Goal: Information Seeking & Learning: Learn about a topic

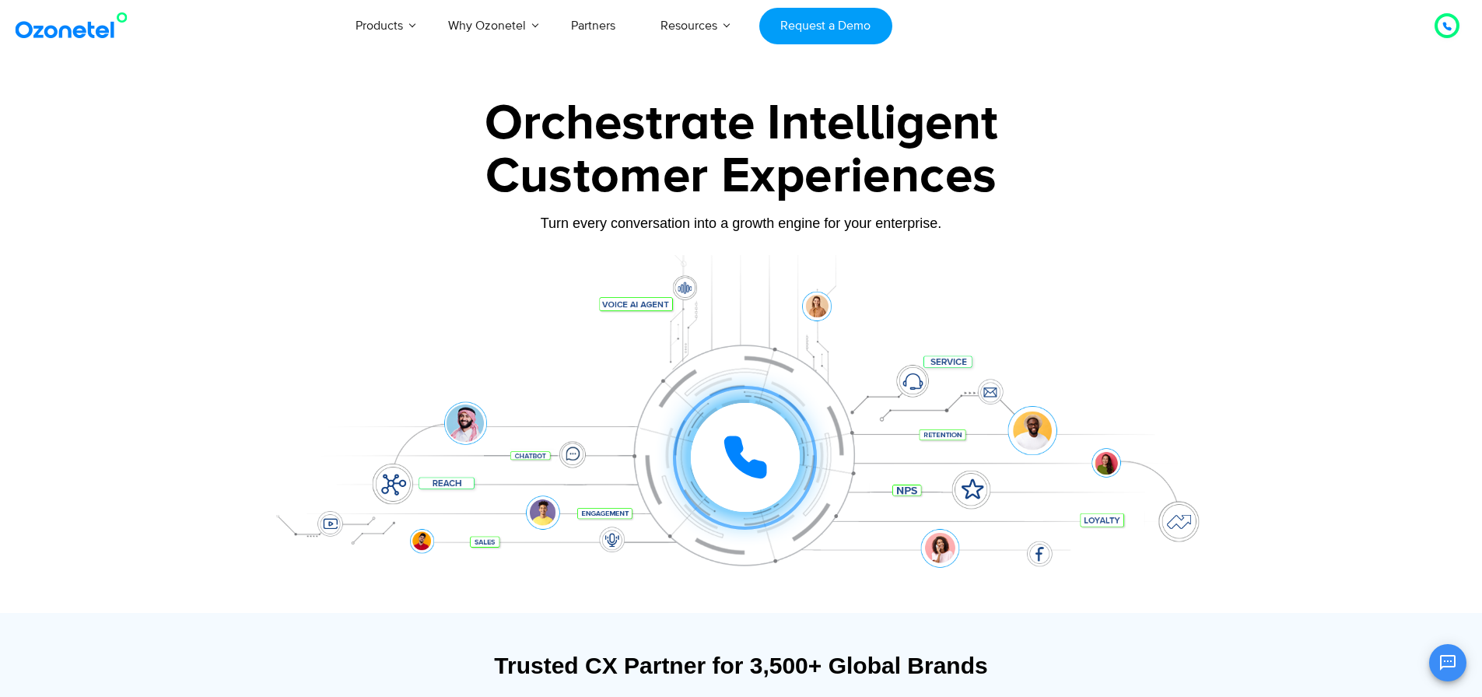
click at [54, 347] on div at bounding box center [741, 348] width 1482 height 530
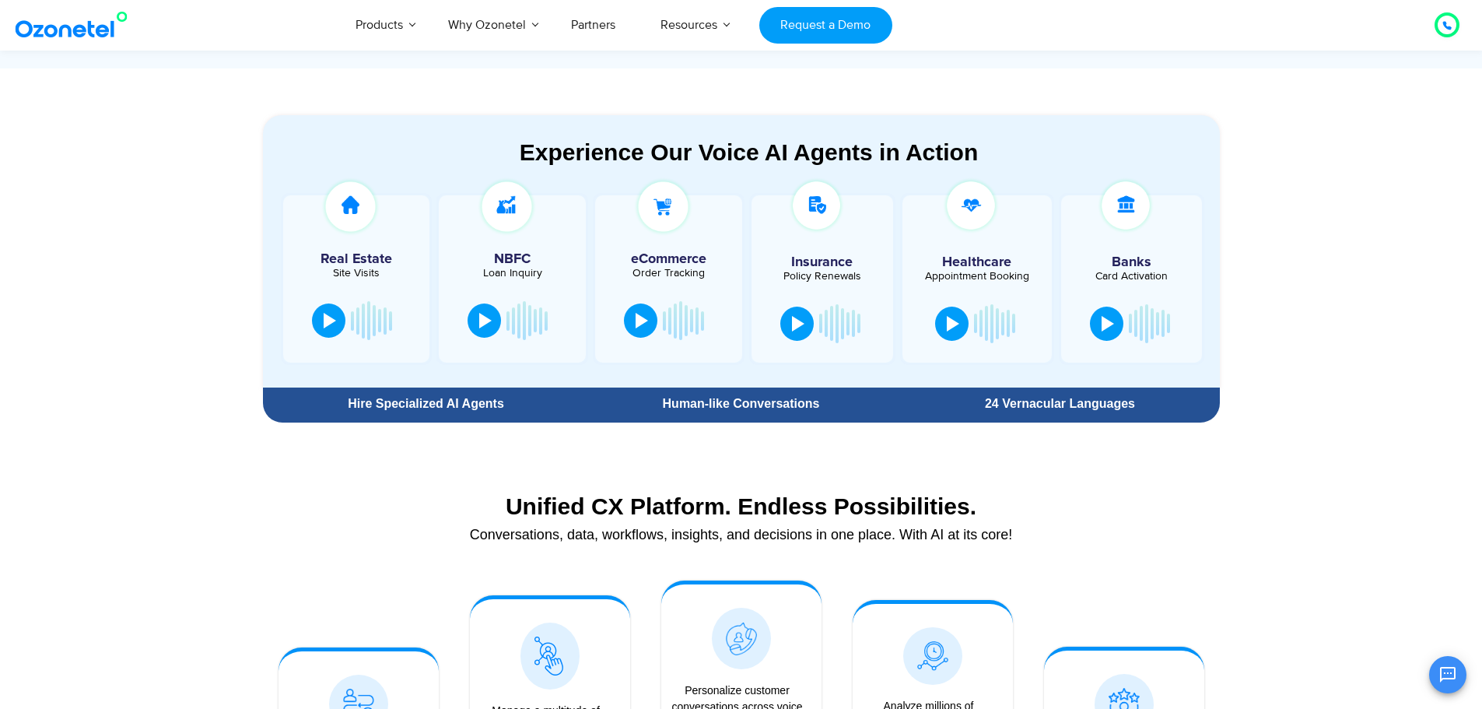
scroll to position [700, 0]
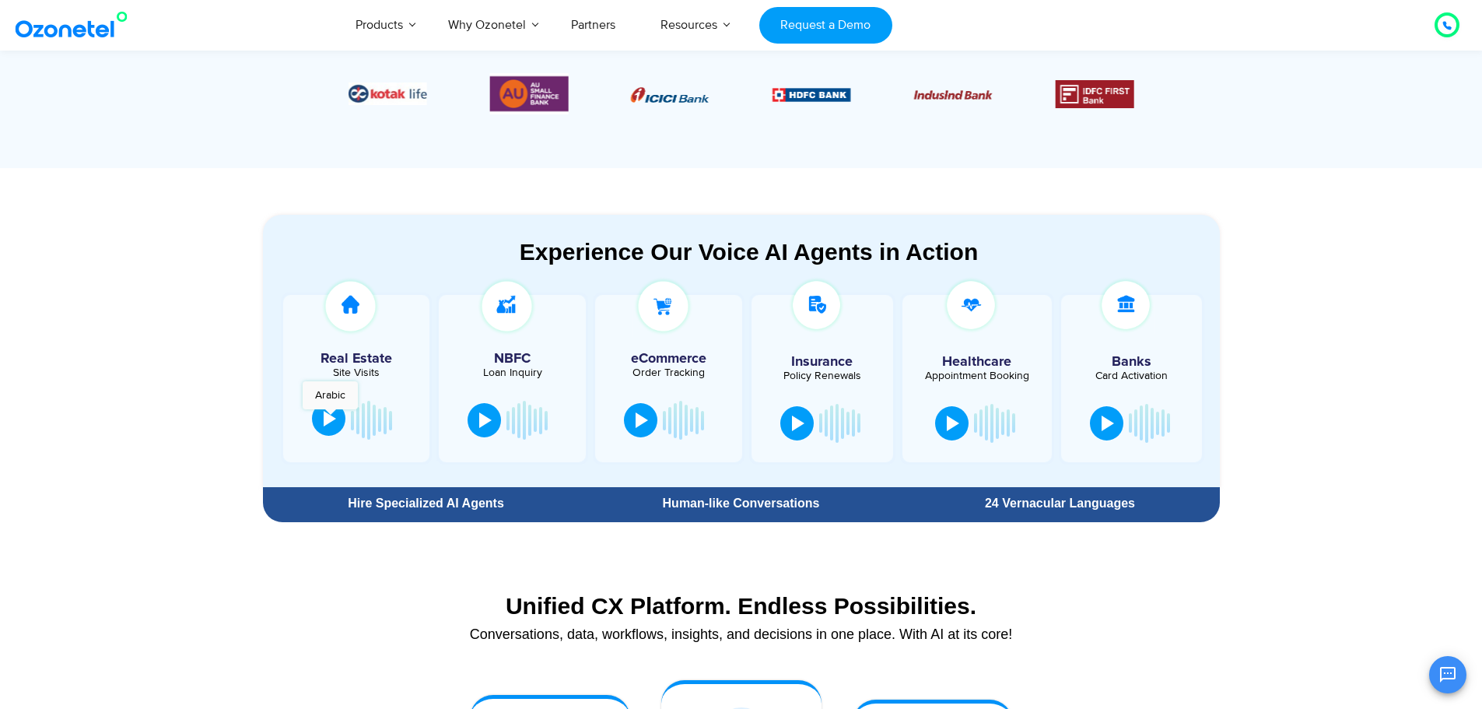
click at [330, 418] on div at bounding box center [330, 419] width 12 height 16
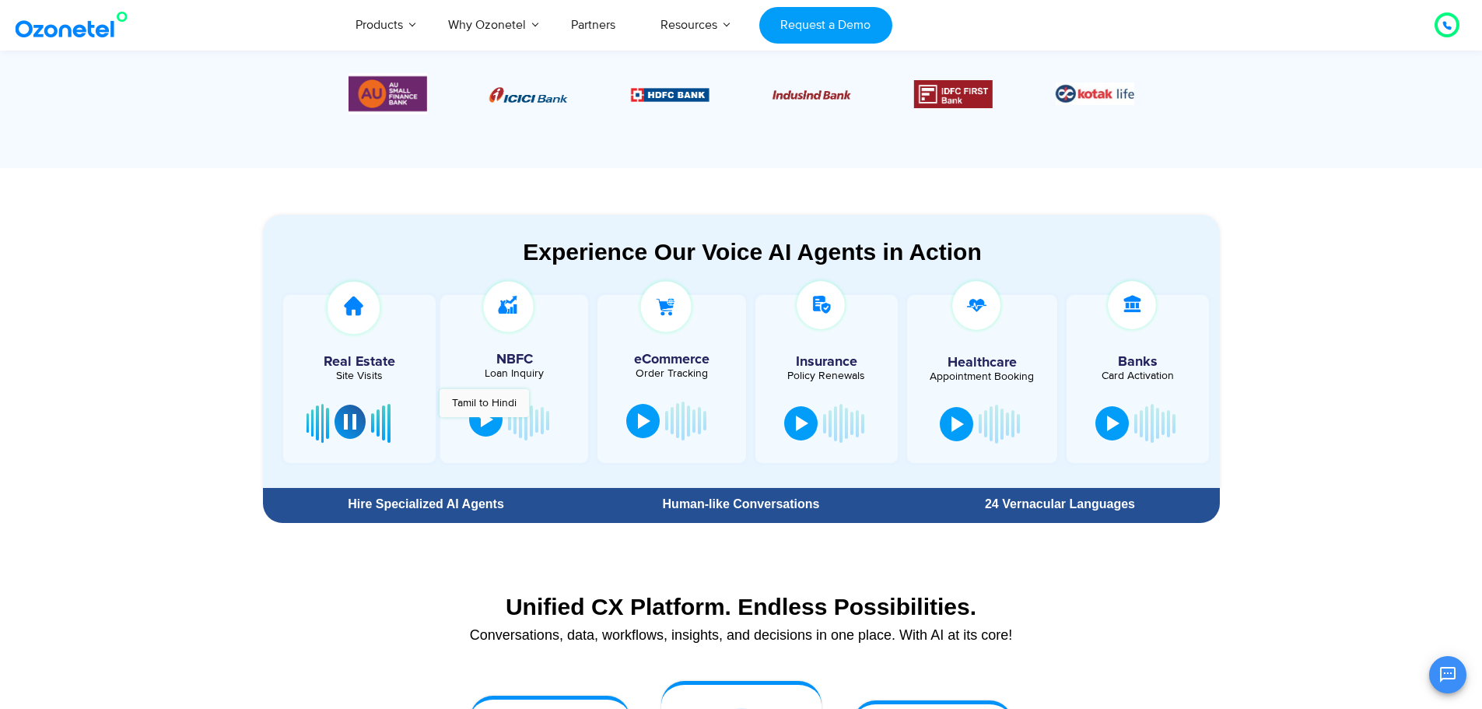
click at [484, 425] on div at bounding box center [487, 419] width 12 height 16
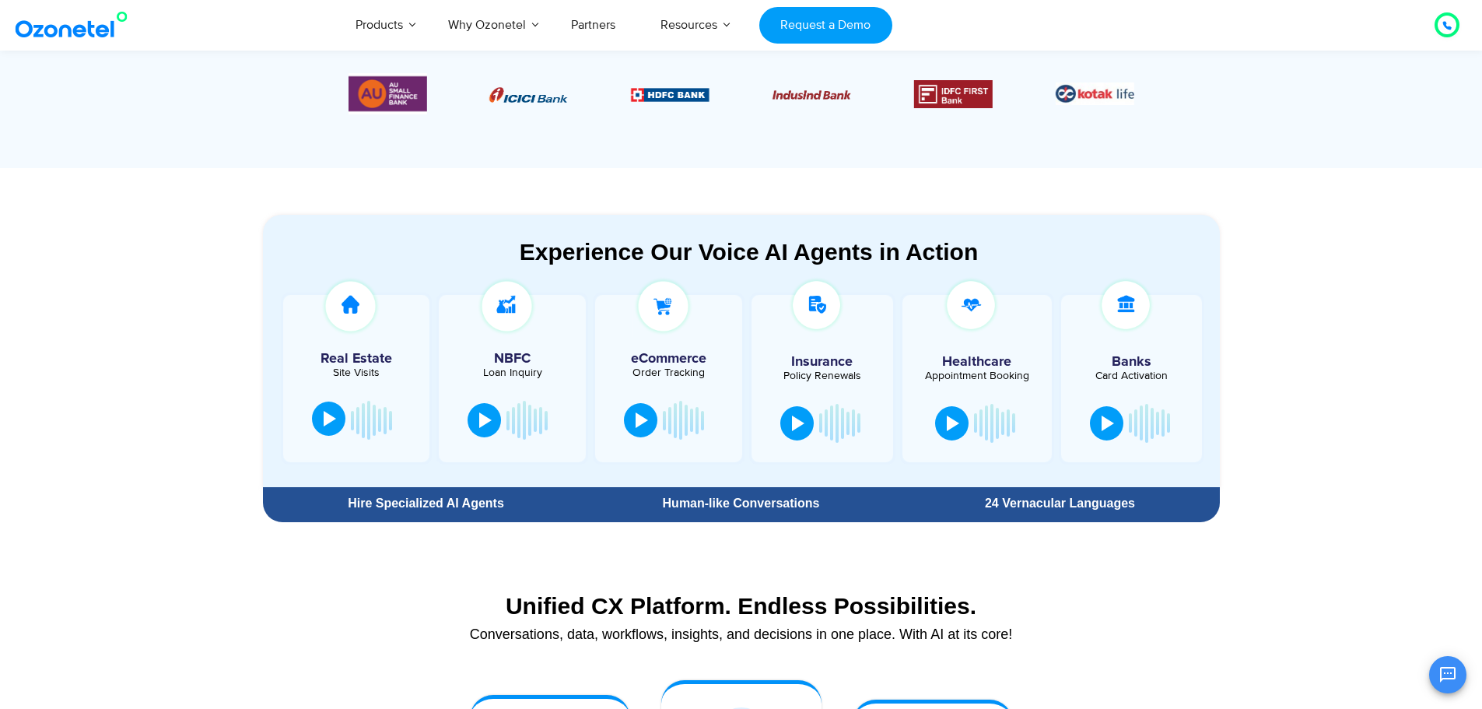
click at [504, 418] on div at bounding box center [512, 420] width 100 height 47
click at [495, 418] on button at bounding box center [483, 418] width 33 height 34
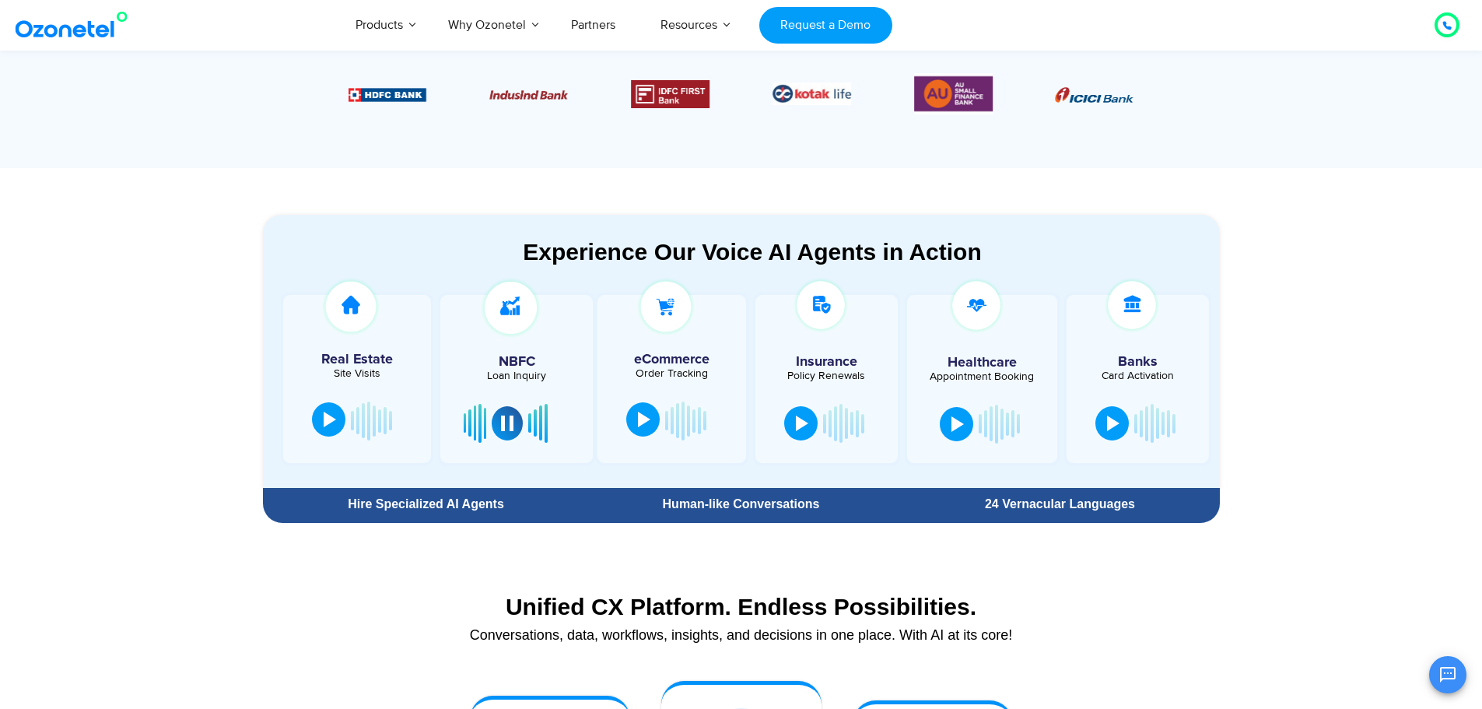
click at [641, 426] on div at bounding box center [644, 419] width 12 height 16
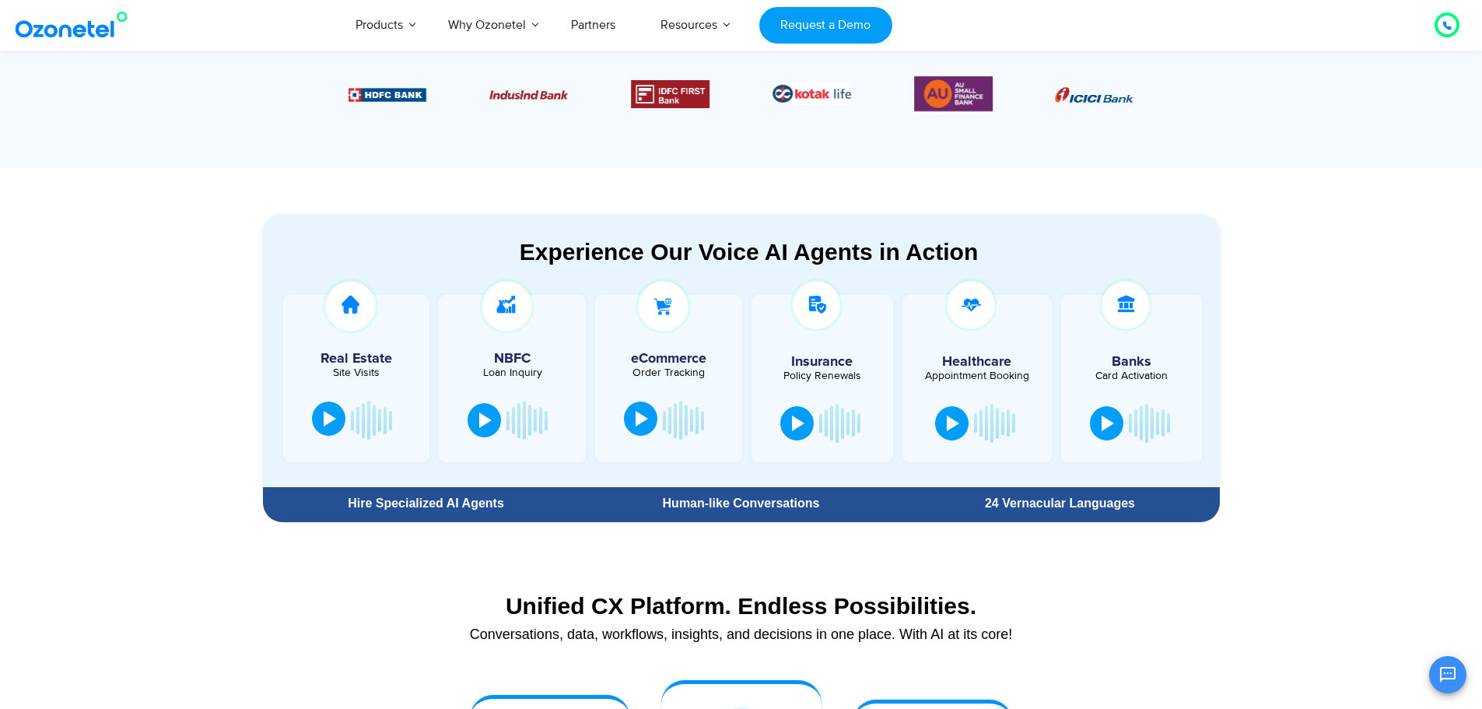
click at [642, 417] on div at bounding box center [641, 419] width 12 height 16
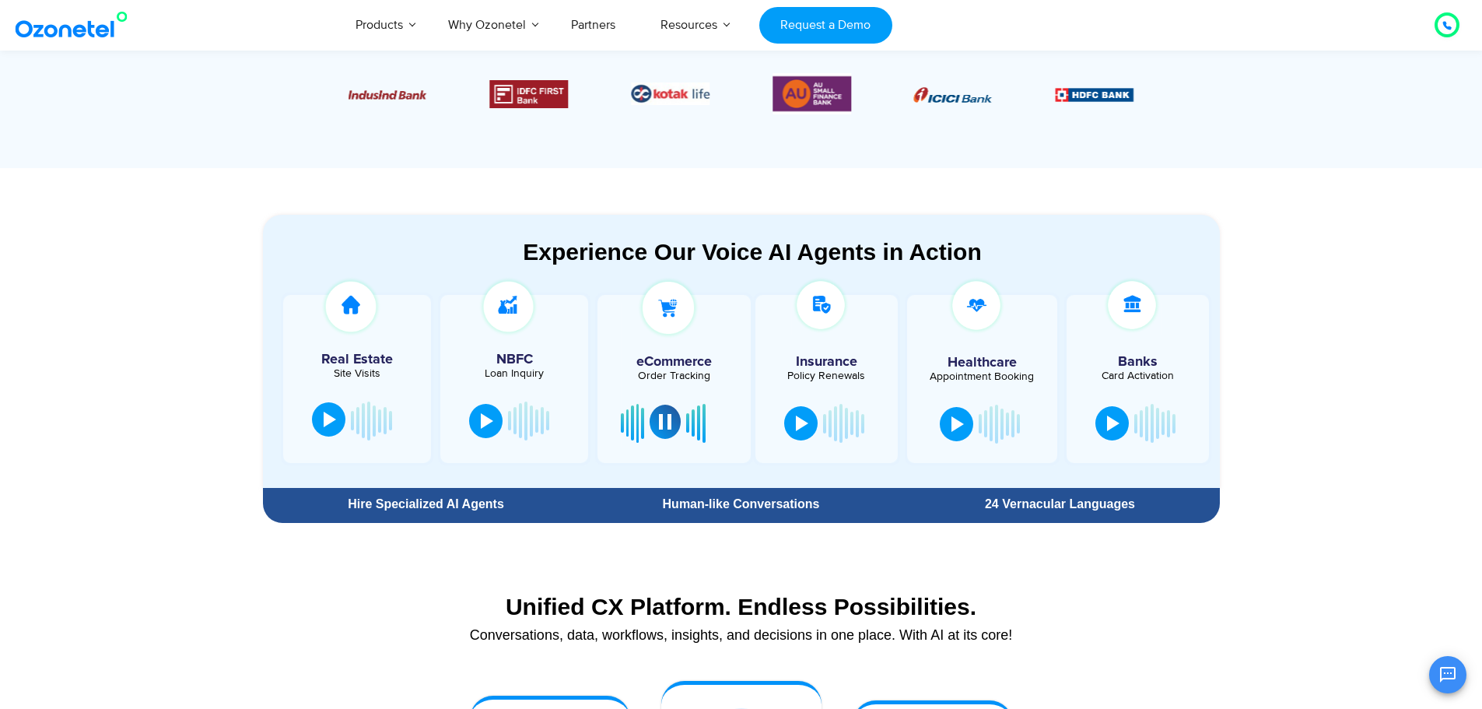
click at [660, 424] on div at bounding box center [665, 422] width 12 height 16
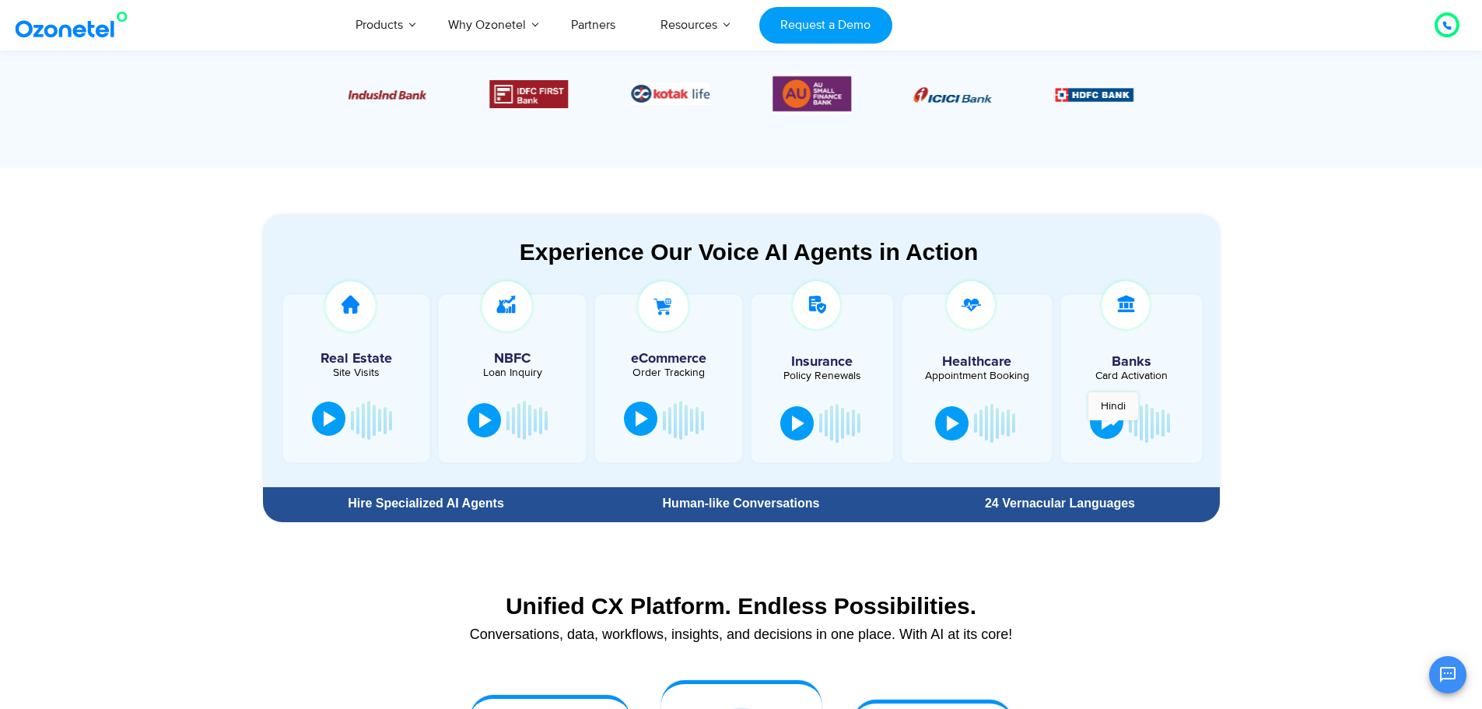
click at [1113, 428] on div at bounding box center [1107, 422] width 12 height 16
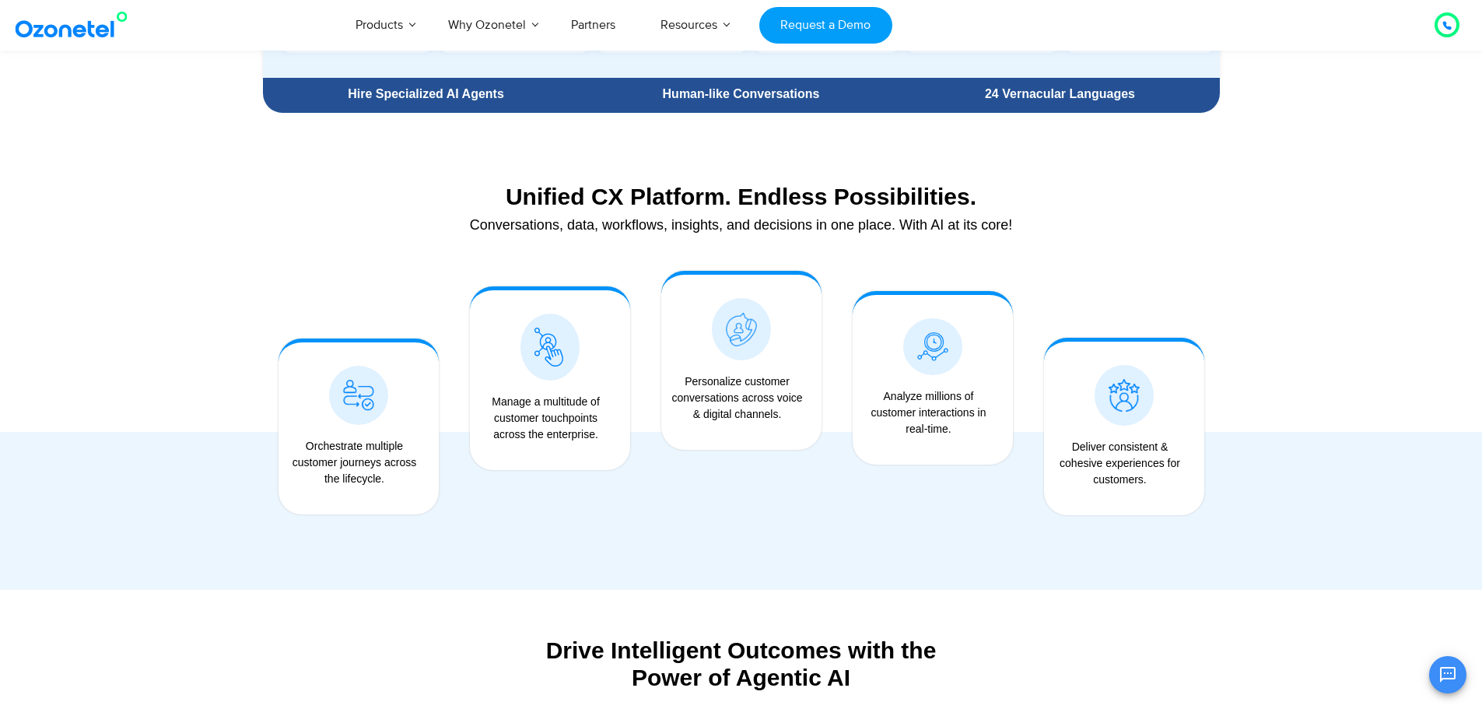
scroll to position [1245, 0]
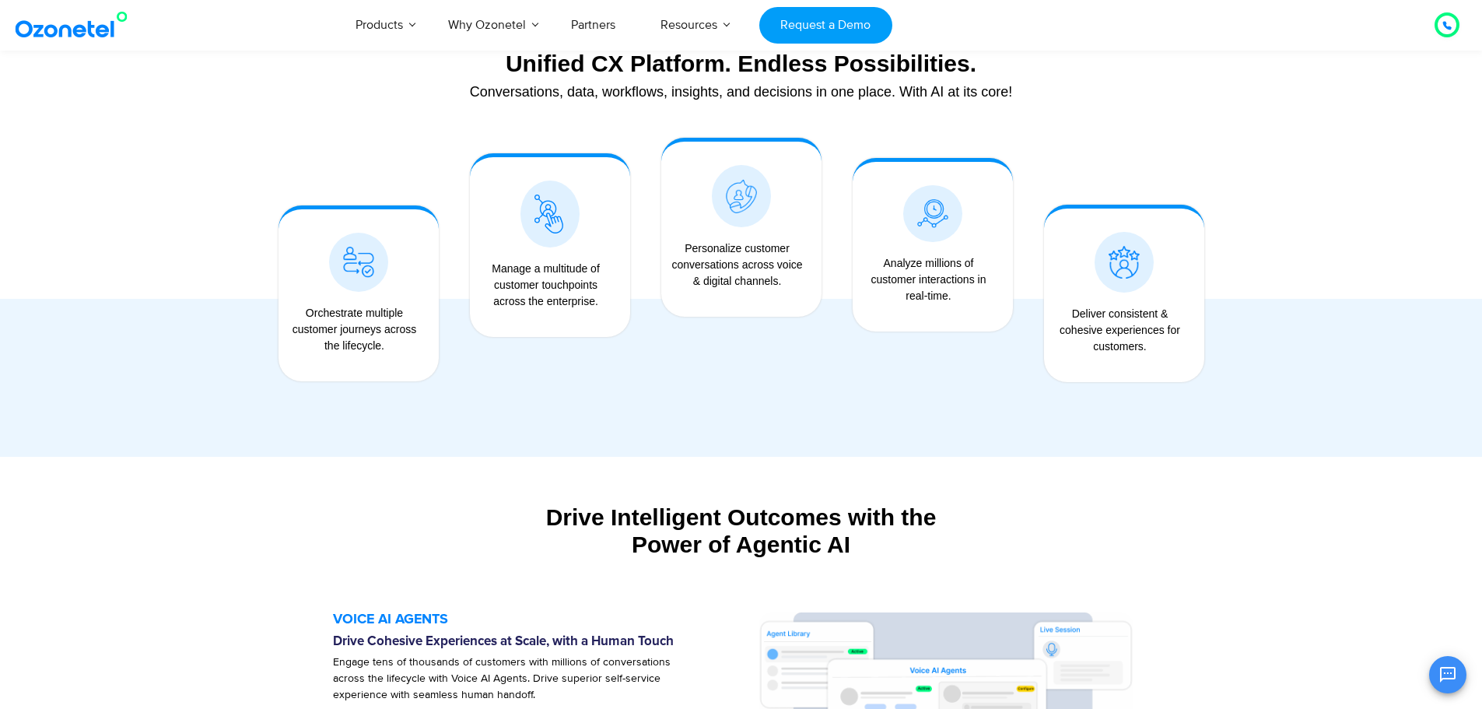
drag, startPoint x: 700, startPoint y: 262, endPoint x: 702, endPoint y: 275, distance: 13.4
click at [700, 263] on div "Personalize customer conversations across voice & digital channels." at bounding box center [737, 264] width 137 height 49
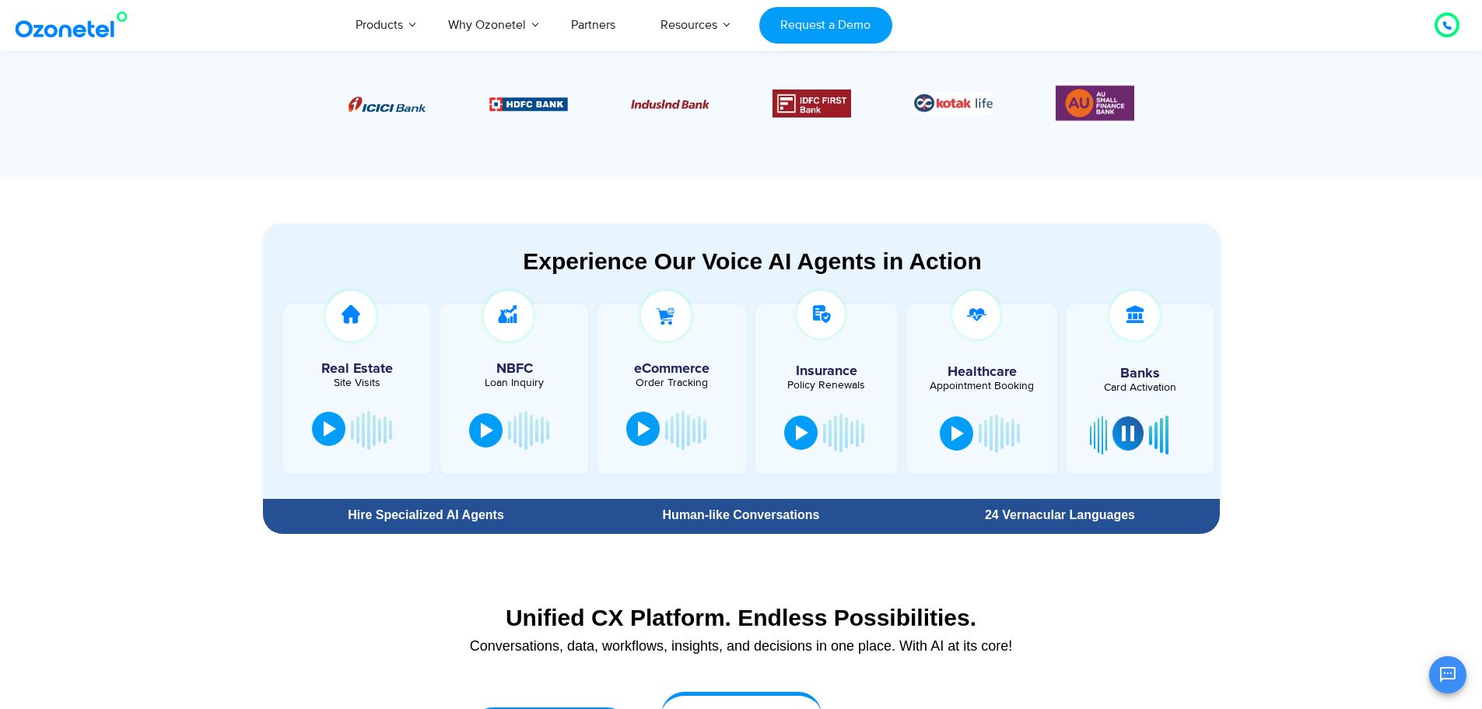
scroll to position [505, 0]
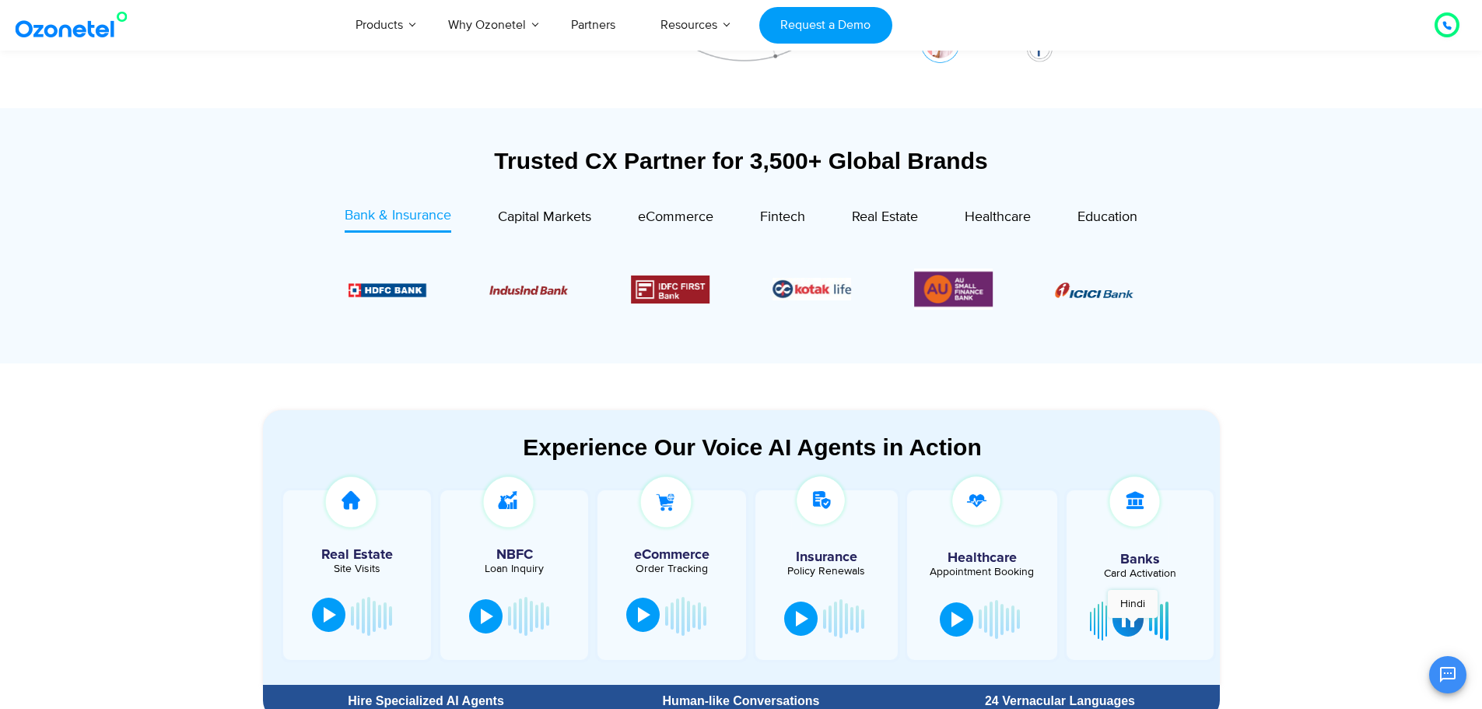
click at [1129, 624] on div at bounding box center [1128, 619] width 12 height 16
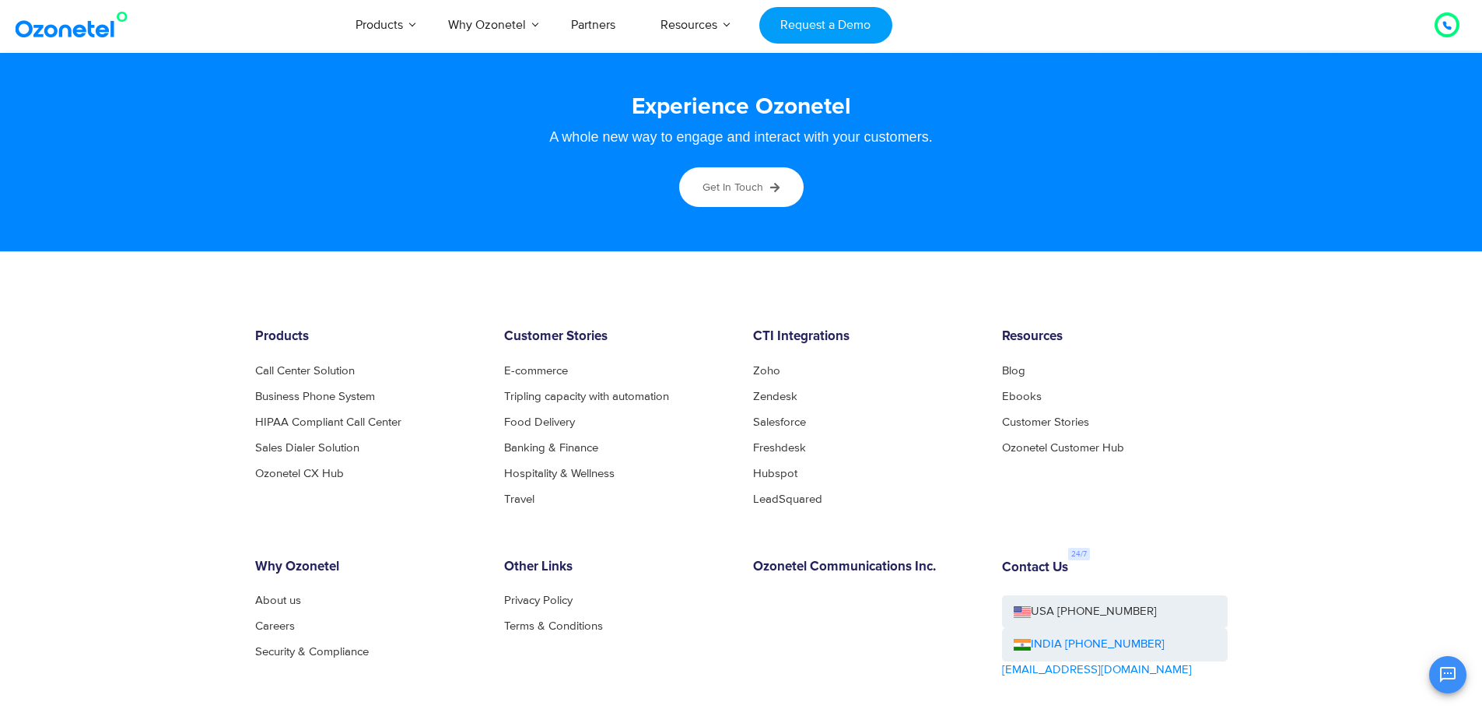
scroll to position [8436, 0]
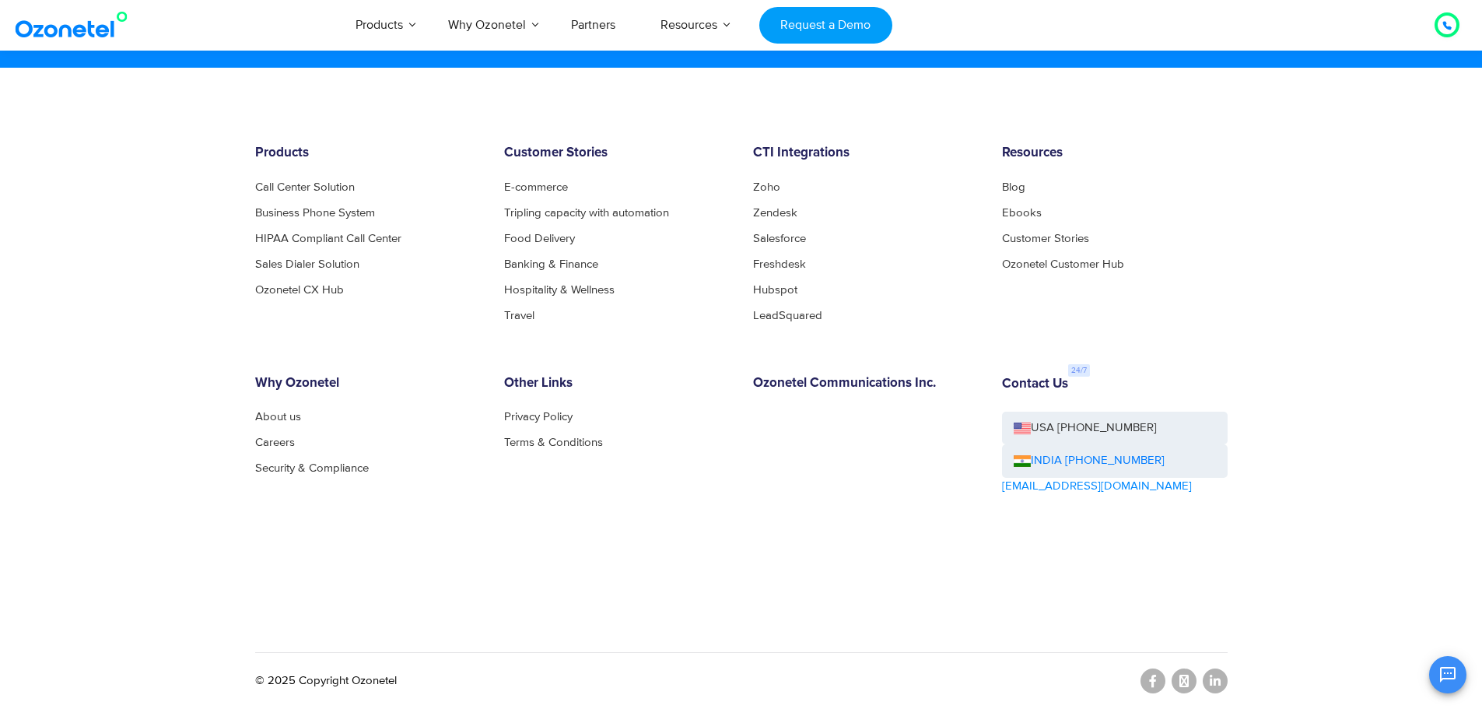
click at [263, 451] on ul "About us Careers Security & Compliance" at bounding box center [368, 442] width 226 height 63
click at [267, 441] on link "Careers" at bounding box center [279, 442] width 48 height 12
click at [294, 473] on link "Security & Compliance" at bounding box center [316, 468] width 122 height 12
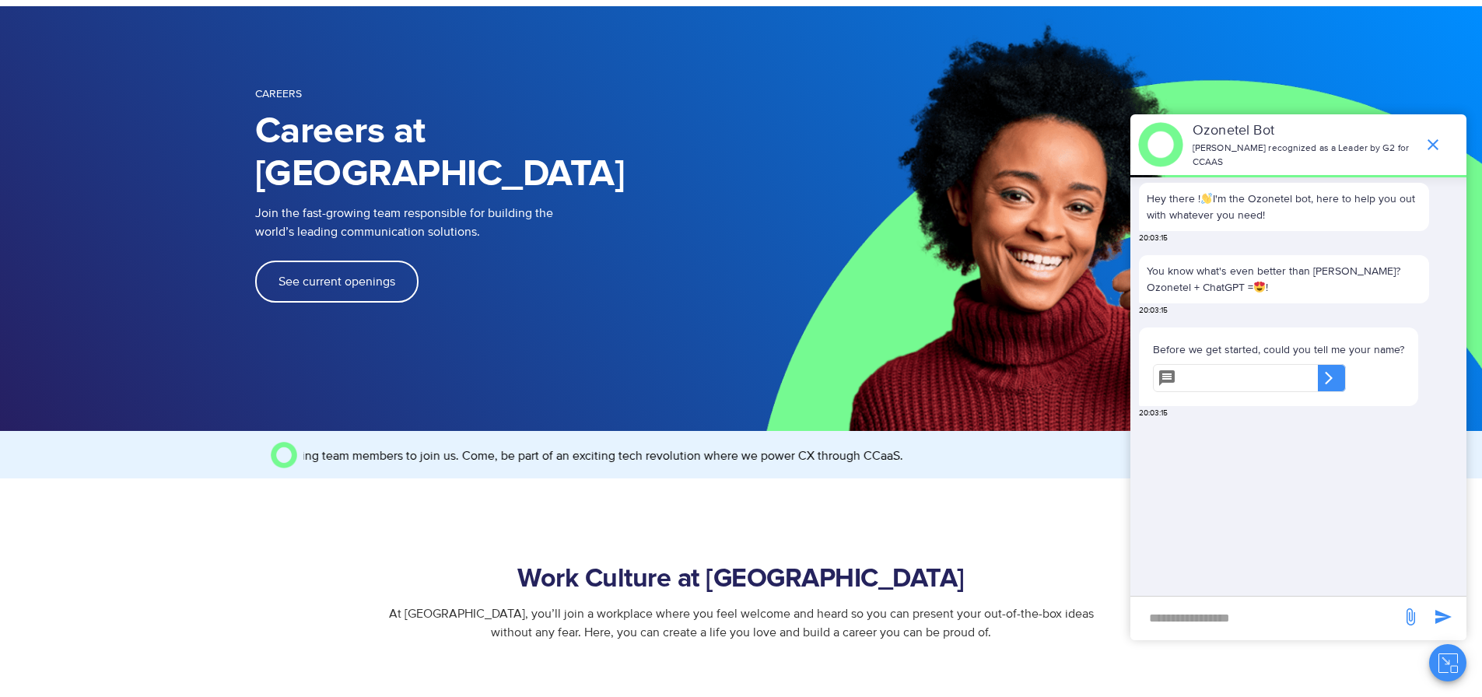
click at [351, 261] on link "See current openings" at bounding box center [336, 282] width 163 height 42
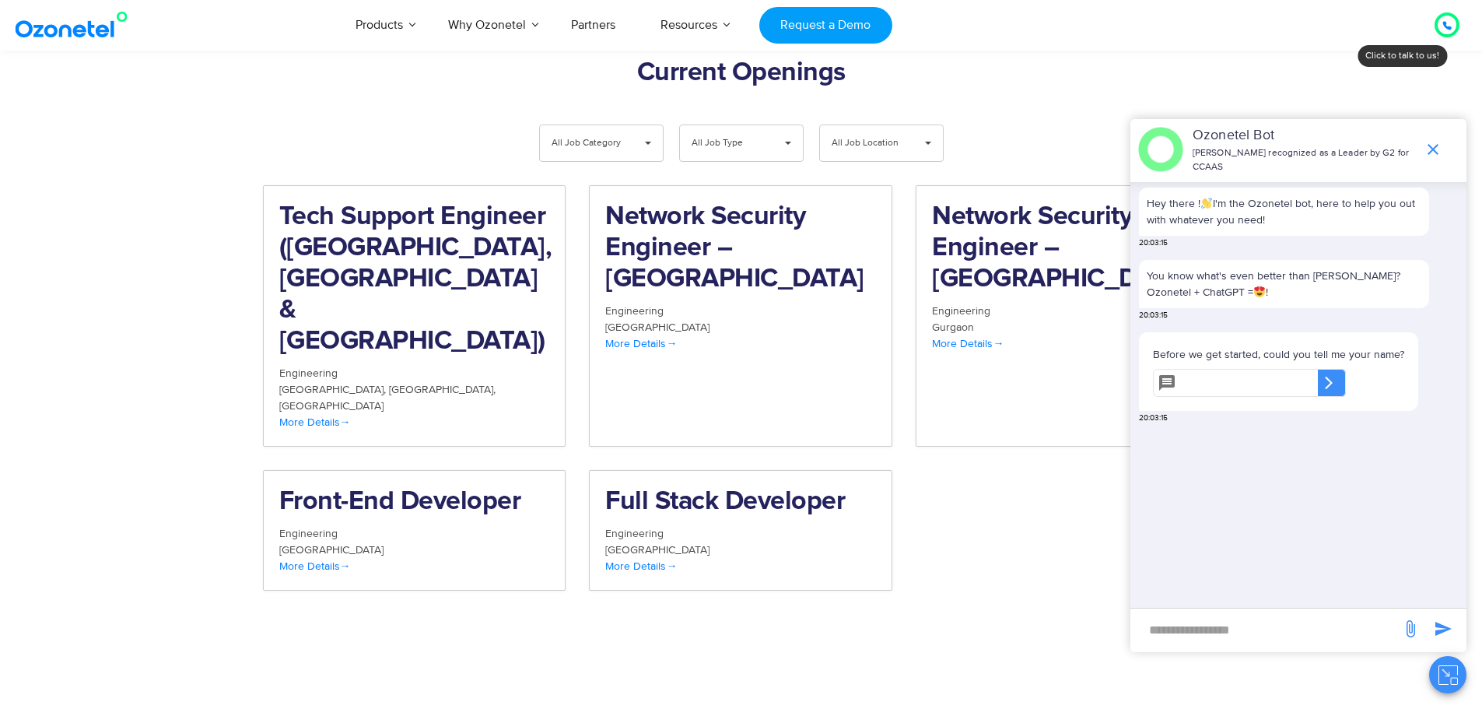
scroll to position [1612, 0]
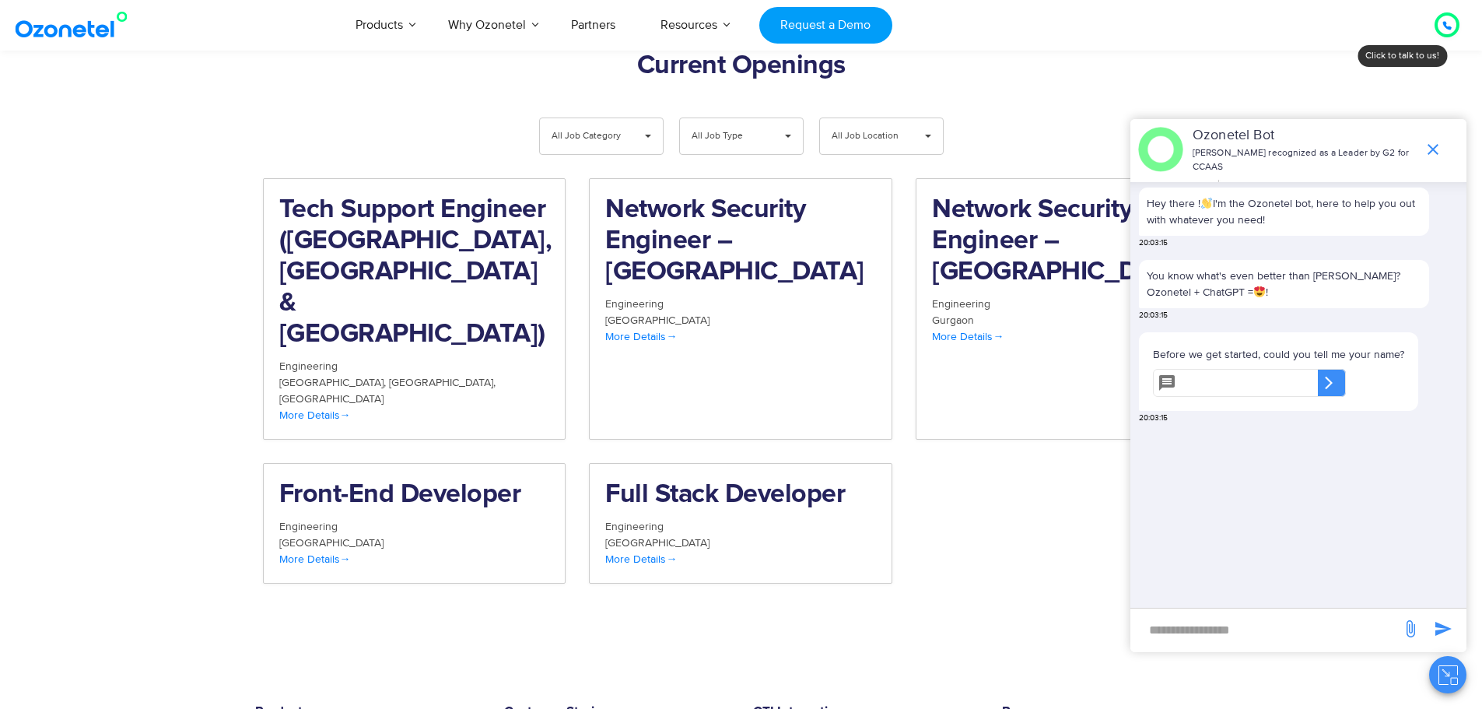
scroll to position [1525, 0]
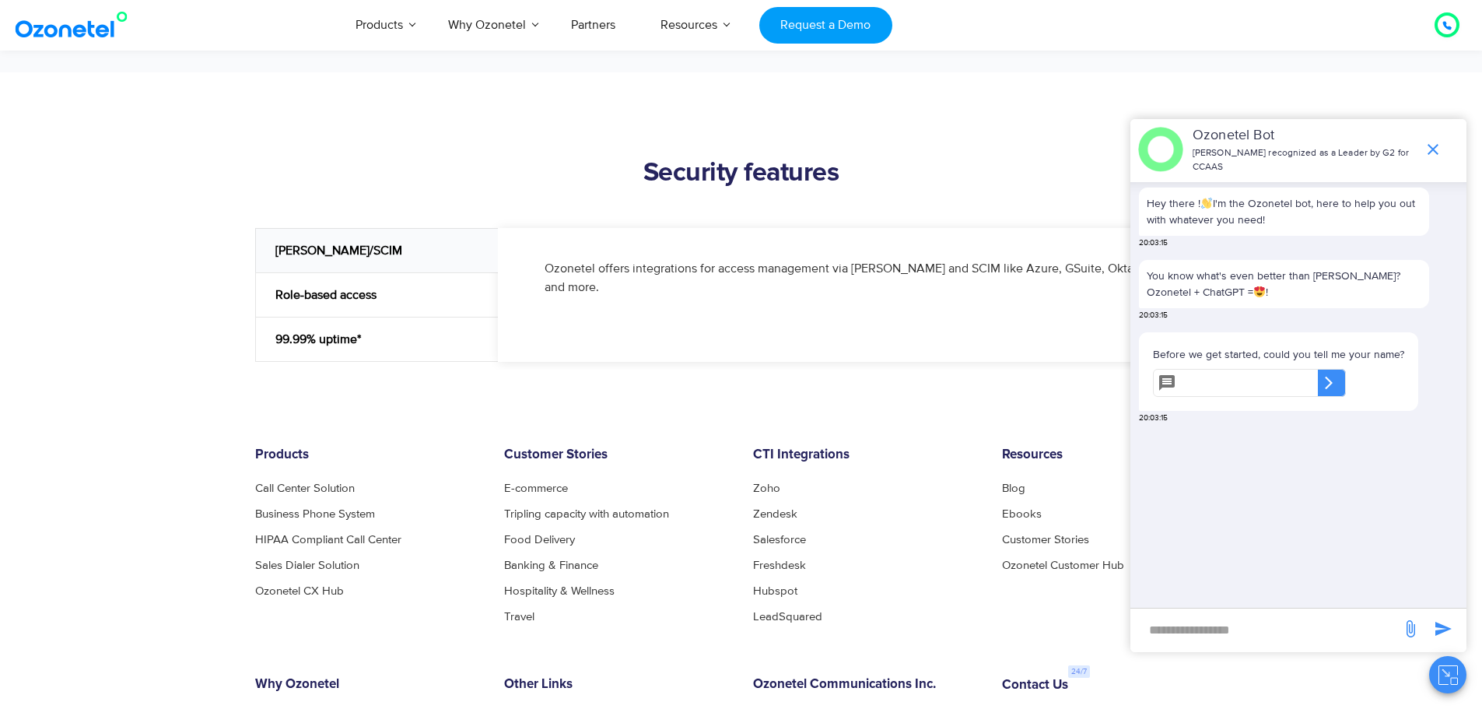
scroll to position [1789, 0]
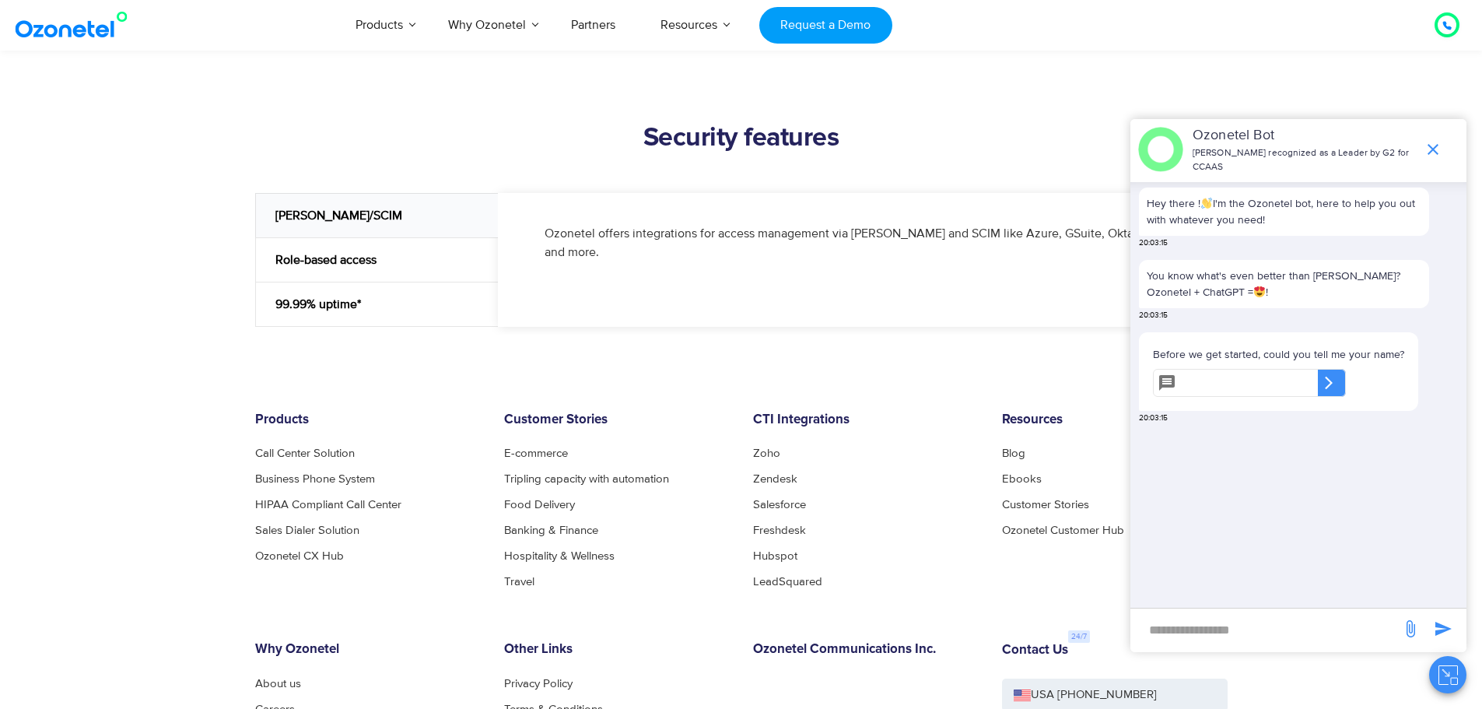
click at [369, 302] on div "99.99% uptime*" at bounding box center [376, 304] width 243 height 45
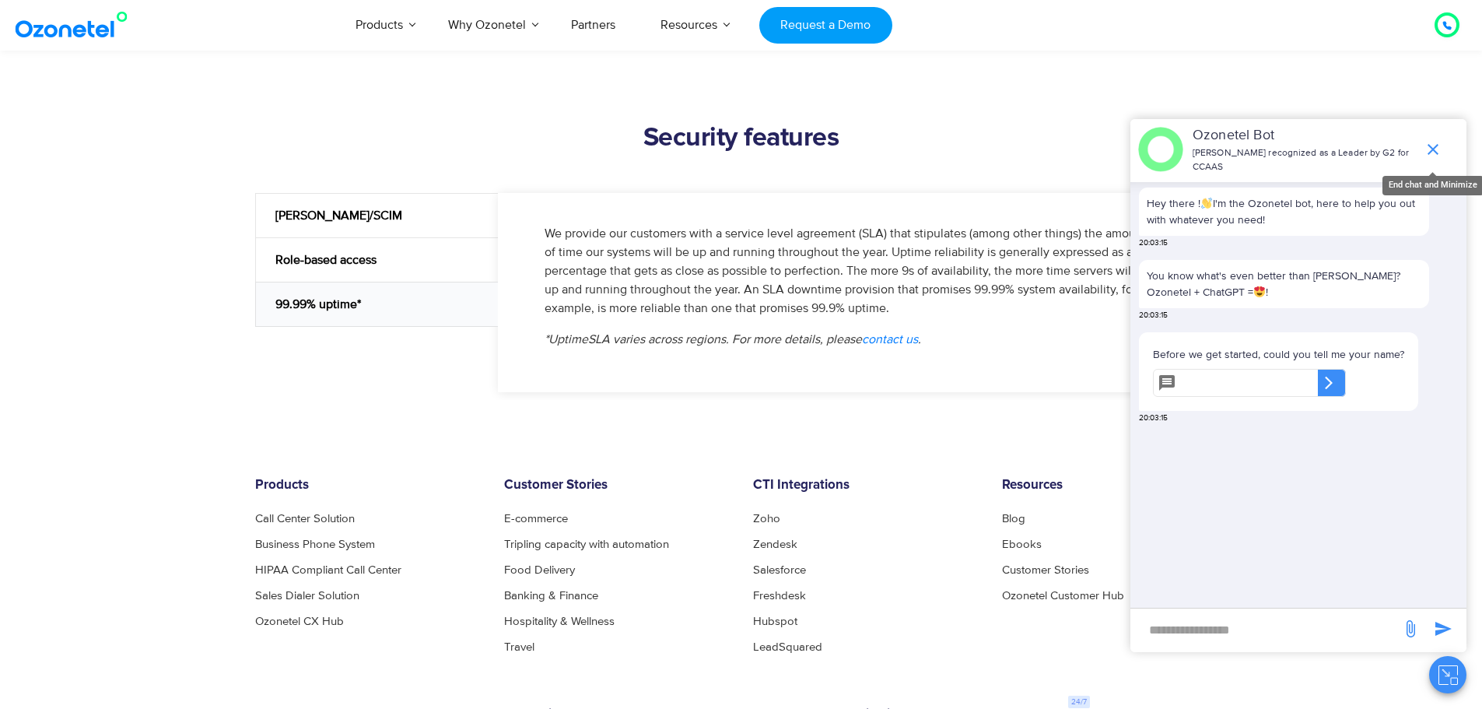
click at [1430, 144] on icon "end chat or minimize" at bounding box center [1432, 149] width 19 height 19
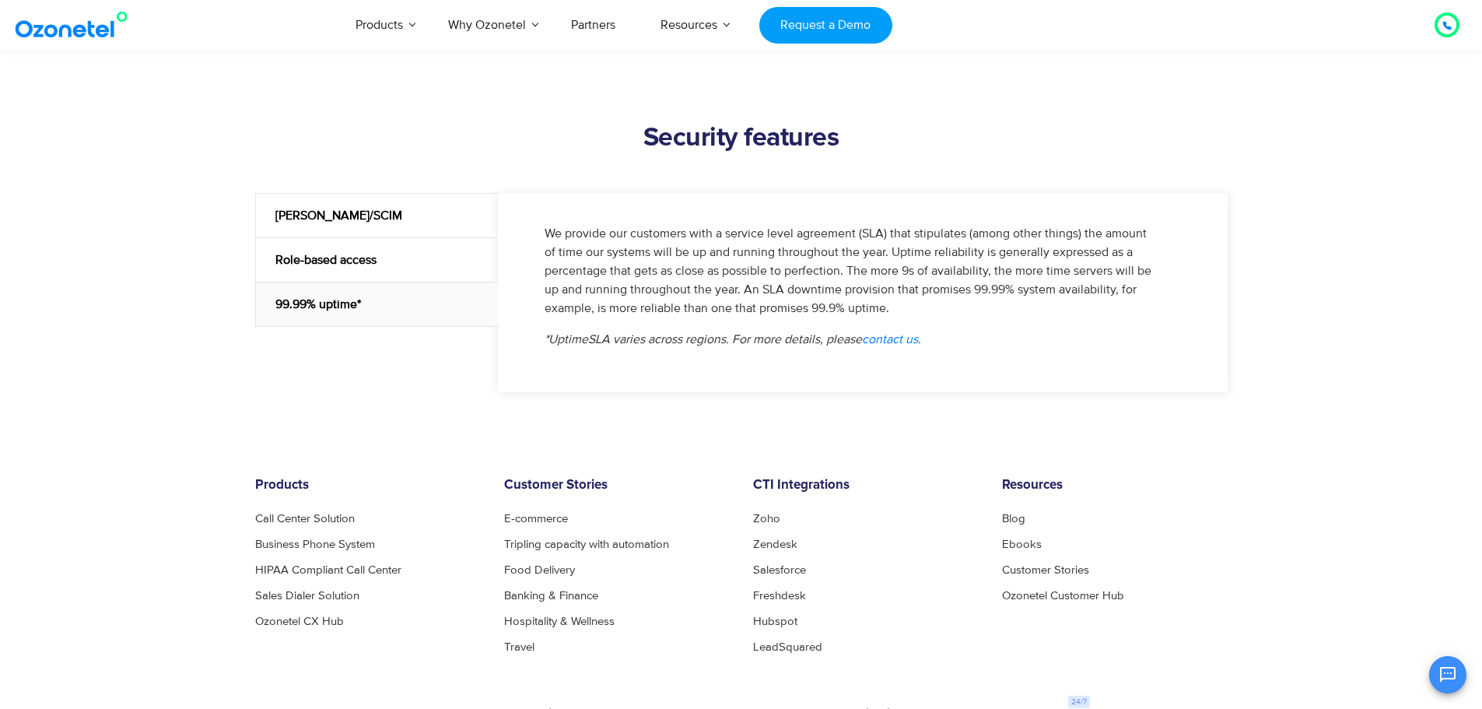
click at [391, 268] on div "Role-based access" at bounding box center [376, 259] width 243 height 44
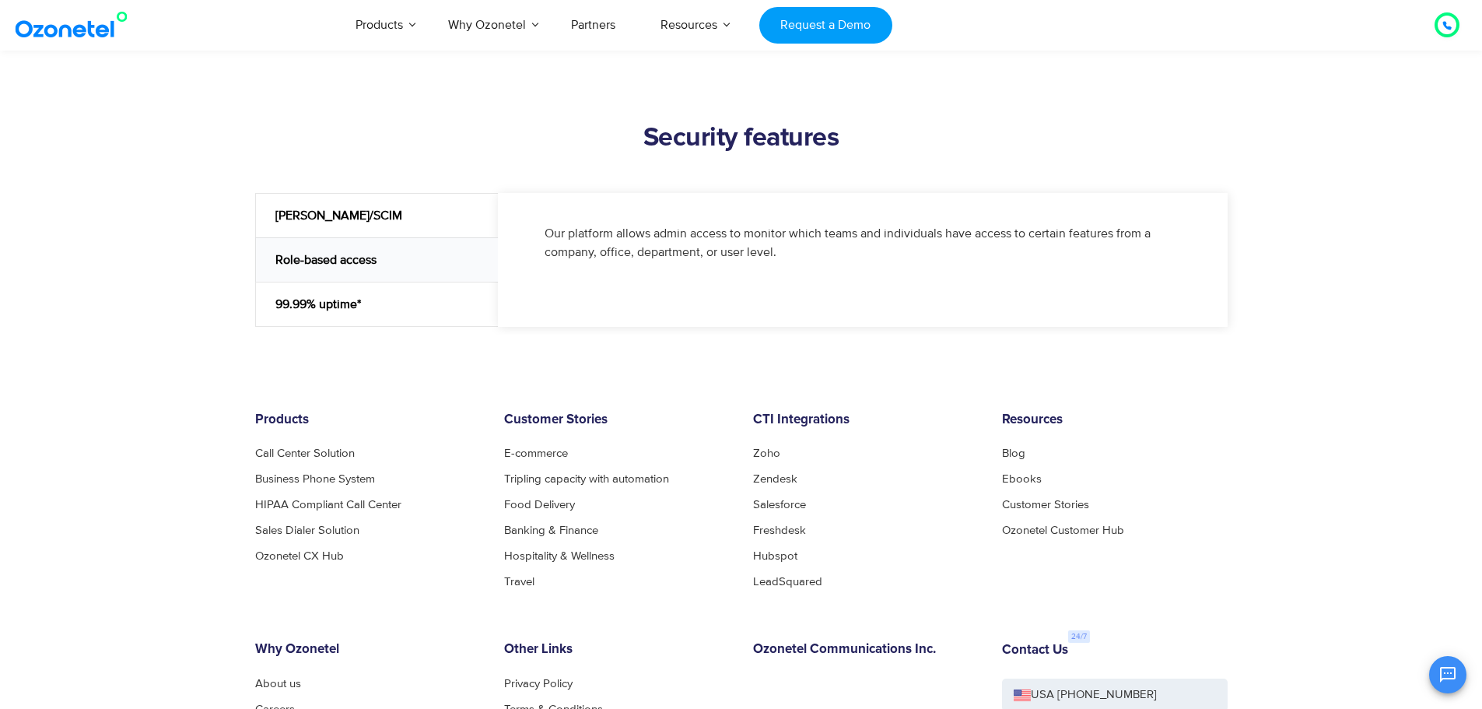
click at [299, 237] on div "Role-based access" at bounding box center [376, 259] width 243 height 44
click at [292, 211] on div "SAML/SCIM" at bounding box center [376, 215] width 243 height 44
click at [273, 245] on div "Role-based access" at bounding box center [376, 259] width 243 height 44
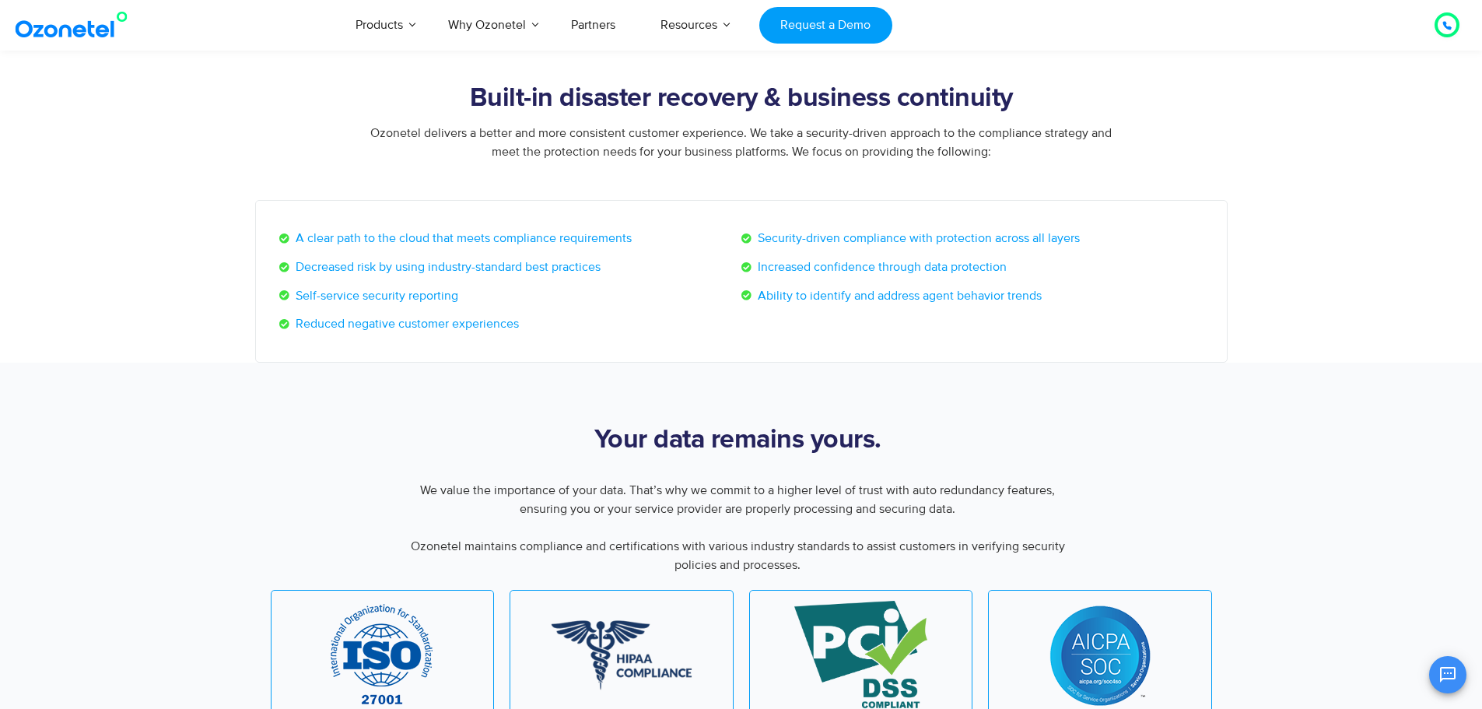
scroll to position [933, 0]
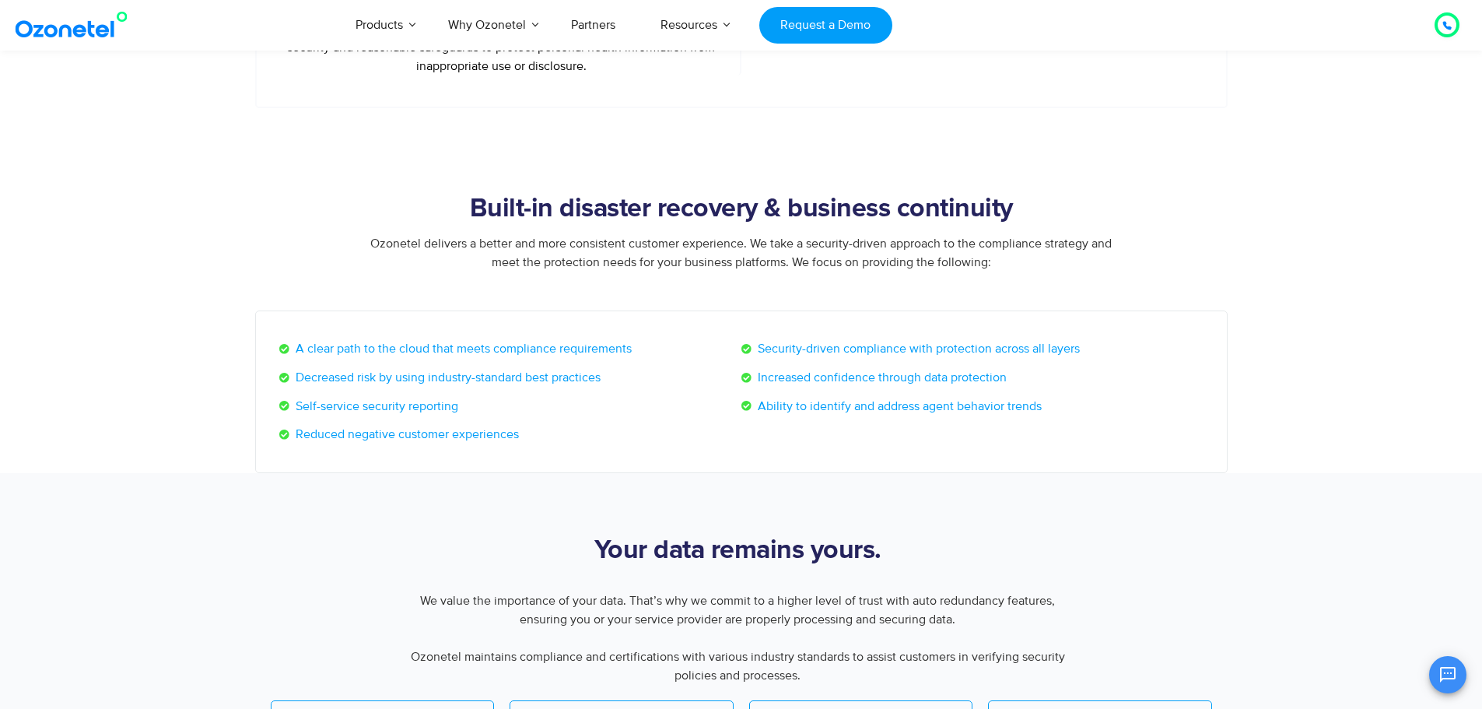
click at [1451, 35] on div at bounding box center [1446, 24] width 25 height 25
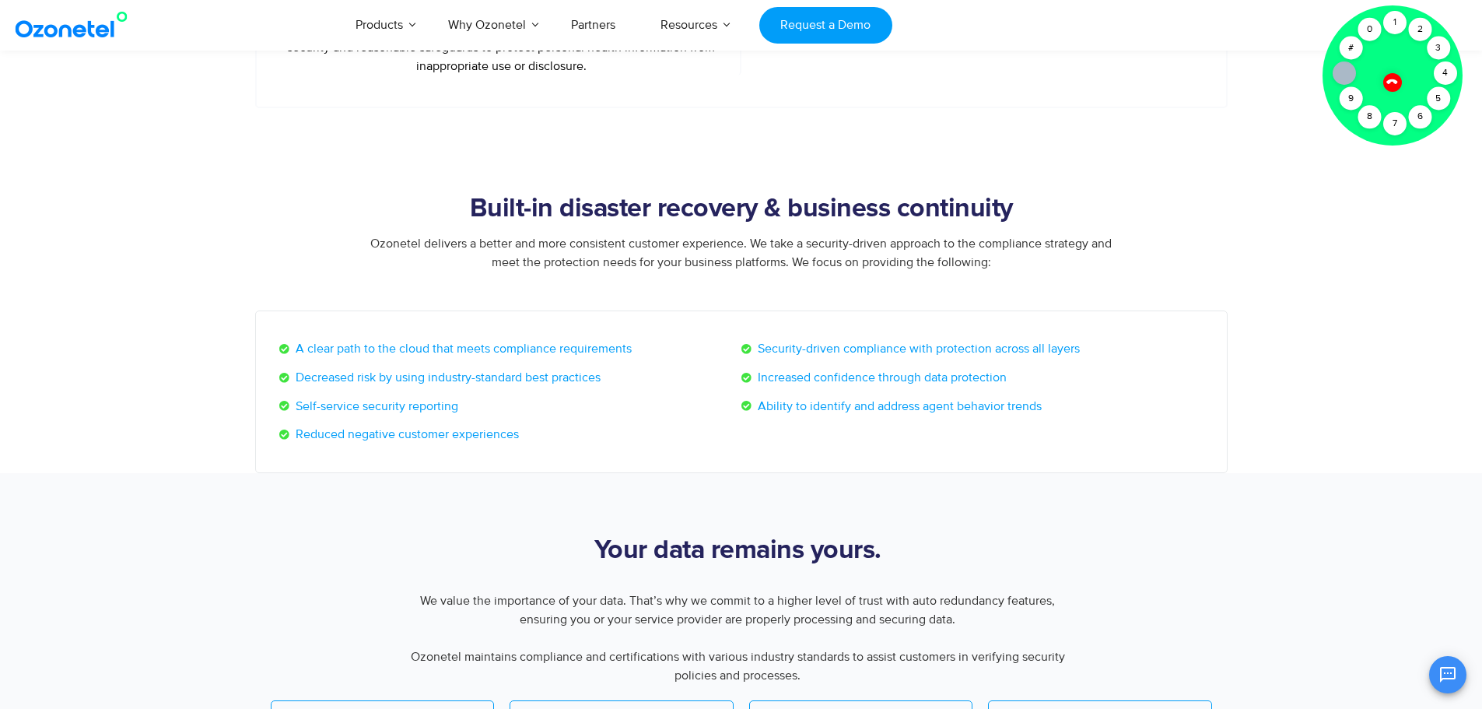
click at [1395, 80] on icon at bounding box center [1391, 81] width 11 height 11
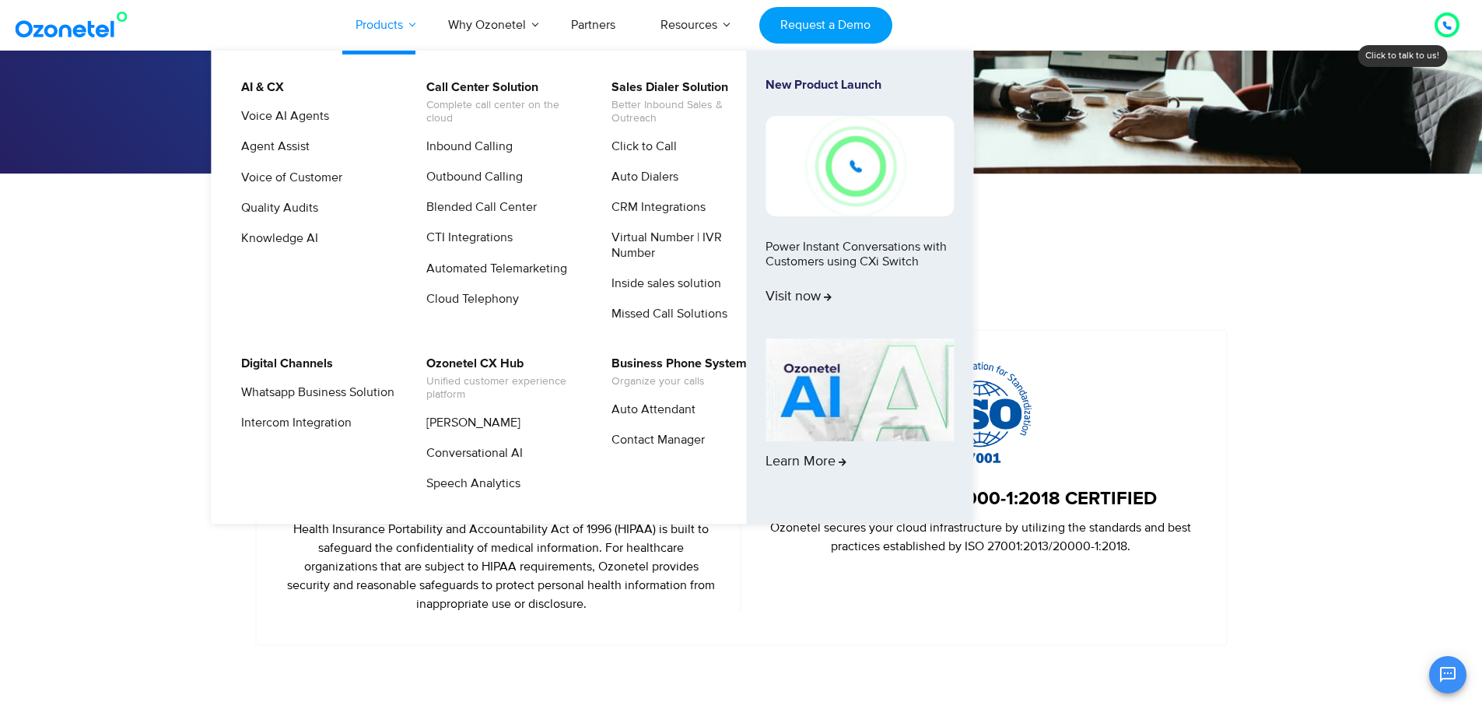
scroll to position [389, 0]
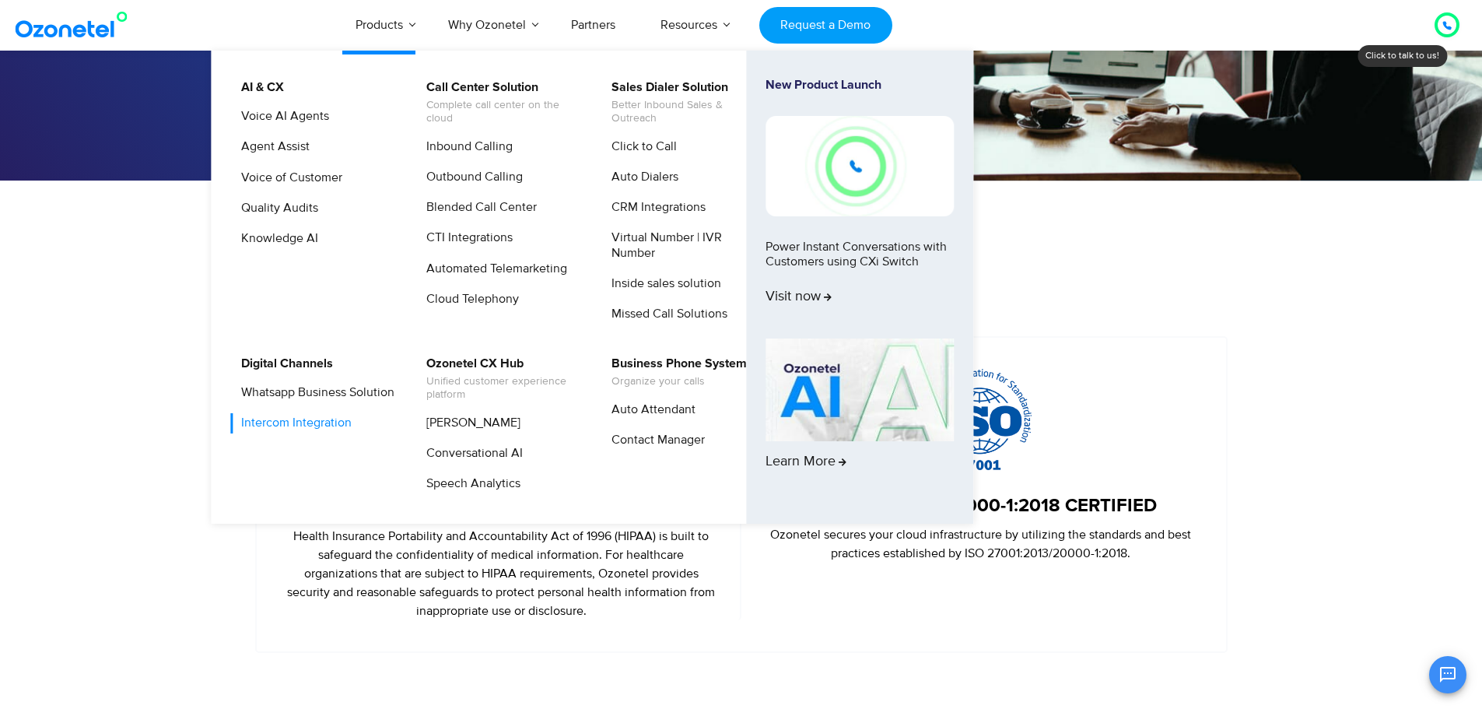
click at [314, 432] on link "Intercom Integration" at bounding box center [292, 422] width 123 height 19
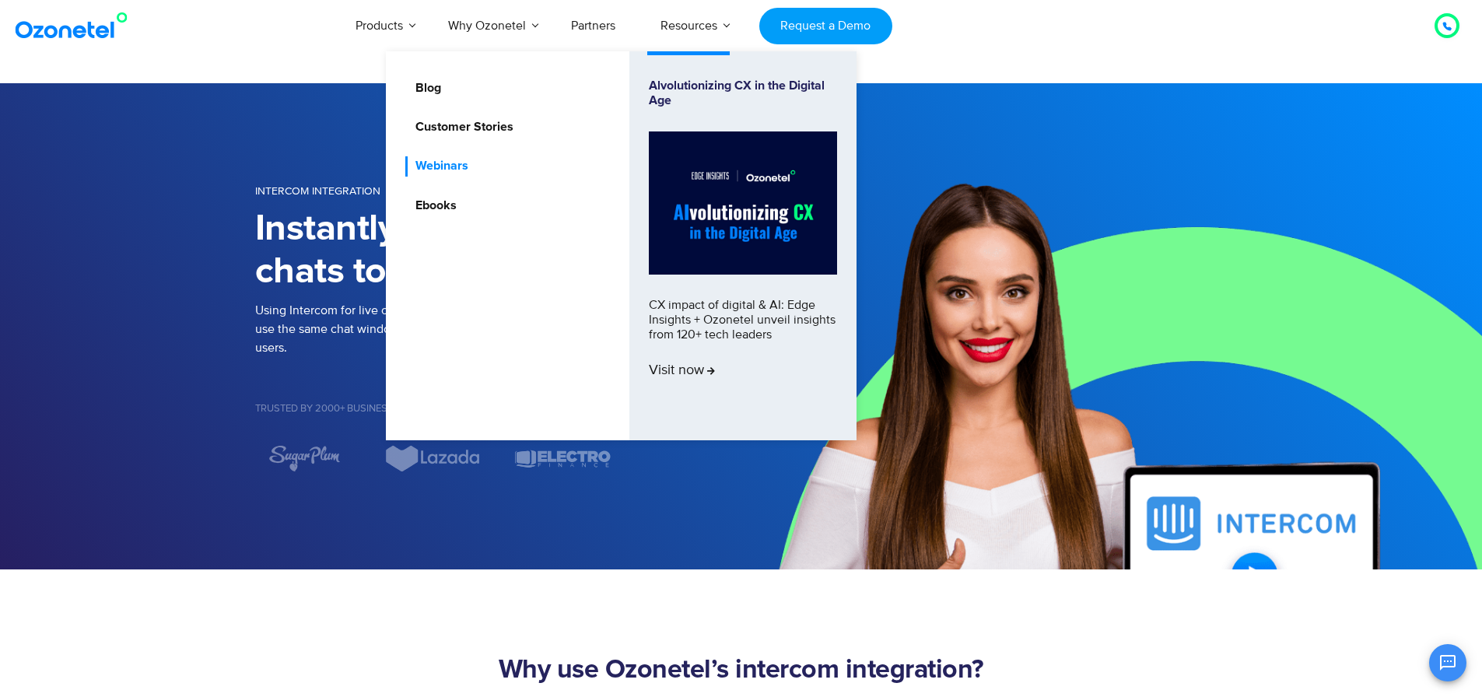
click at [460, 159] on link "Webinars" at bounding box center [437, 165] width 65 height 19
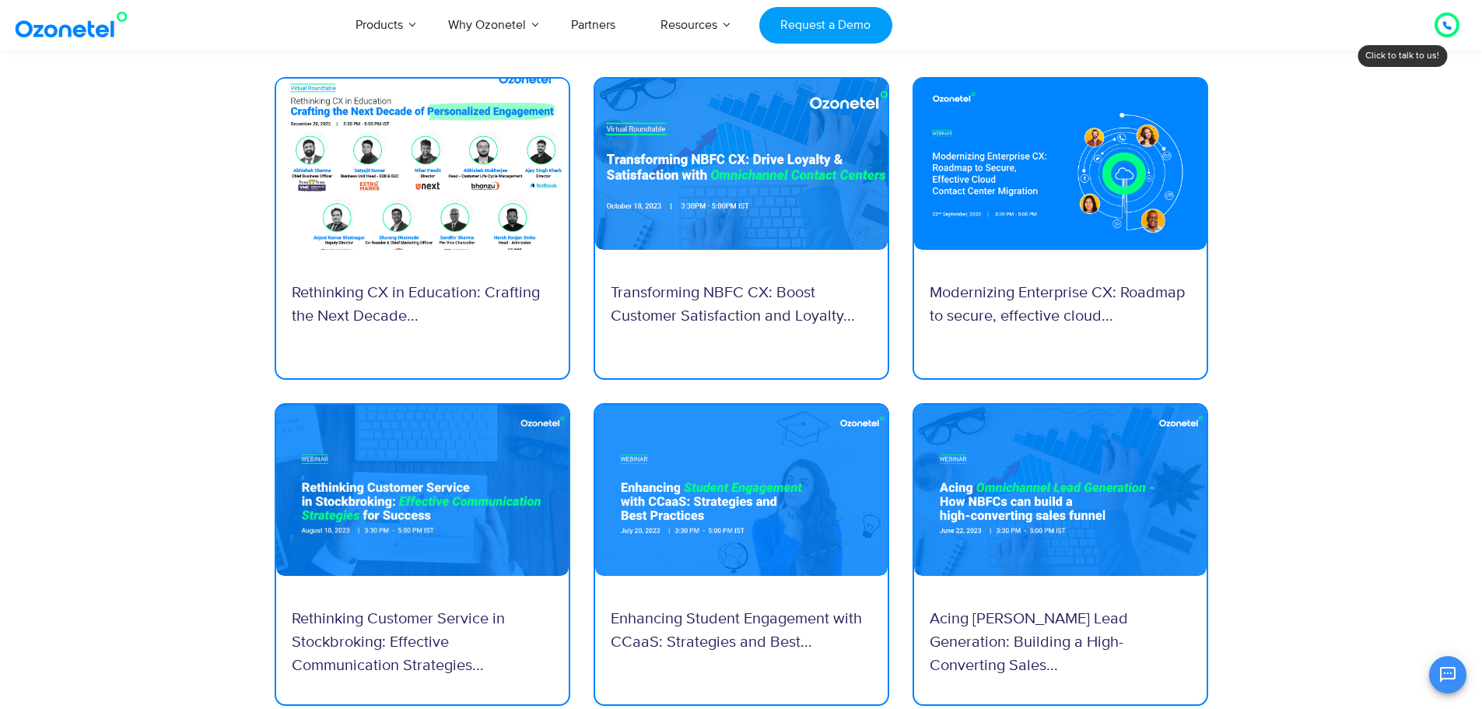
scroll to position [856, 0]
